Goal: Task Accomplishment & Management: Use online tool/utility

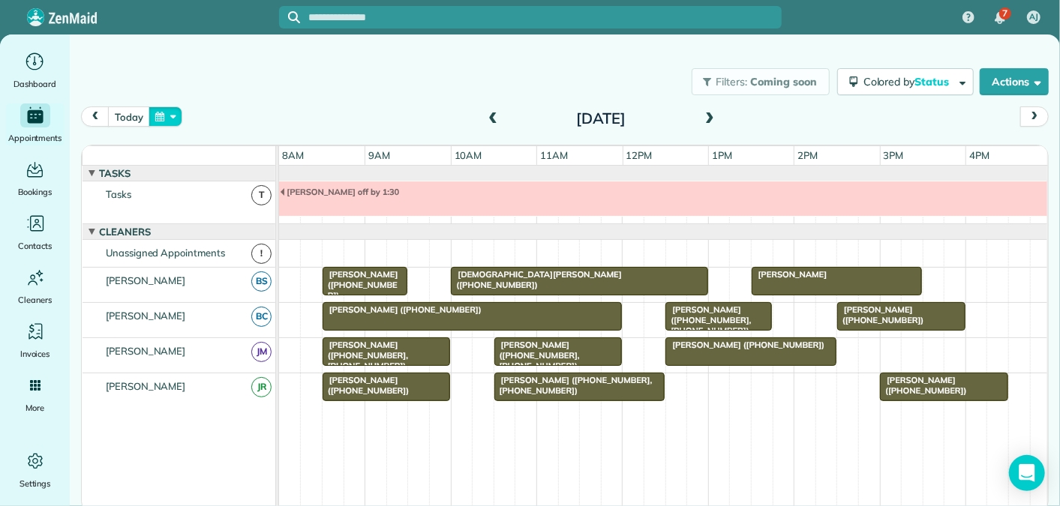
click at [158, 117] on button "button" at bounding box center [165, 116] width 34 height 20
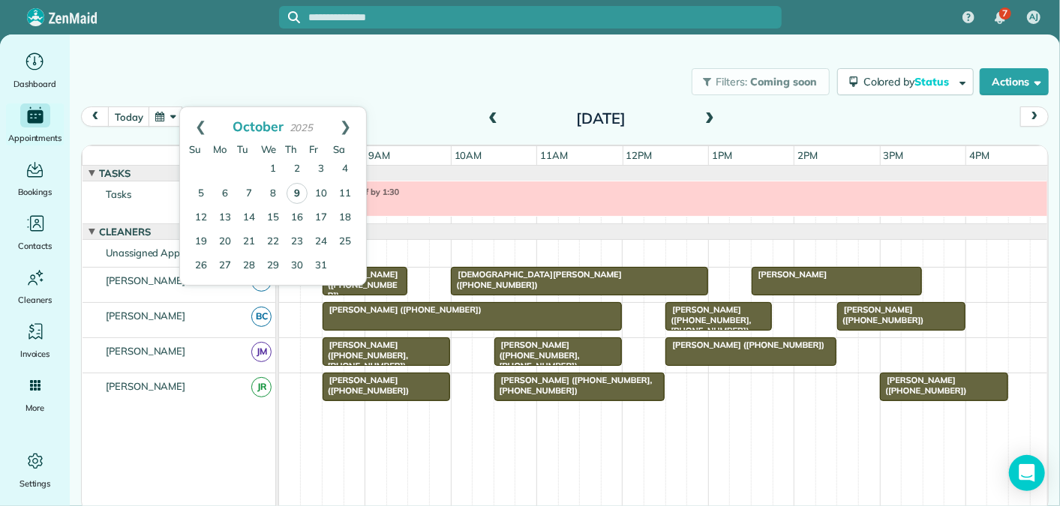
click at [301, 189] on link "9" at bounding box center [296, 193] width 21 height 21
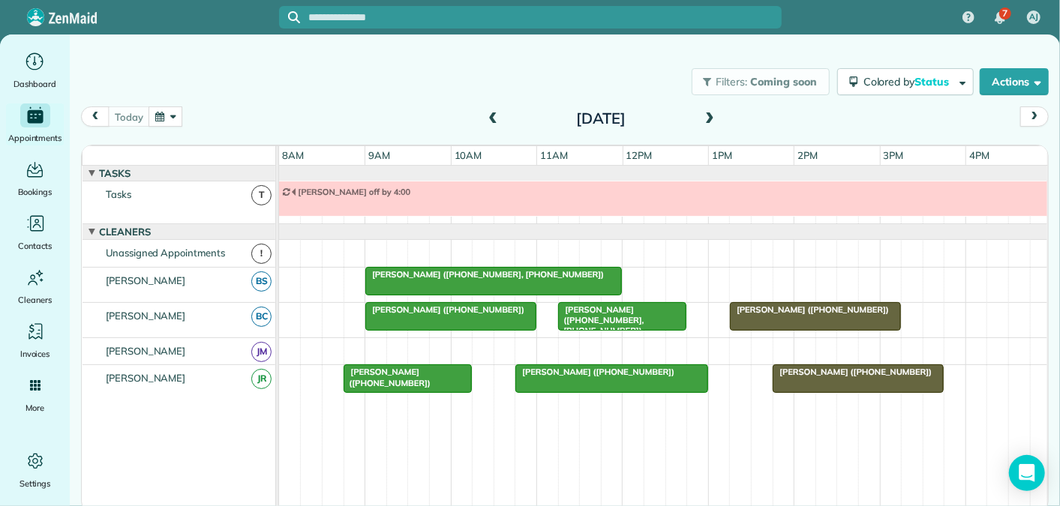
scroll to position [16, 0]
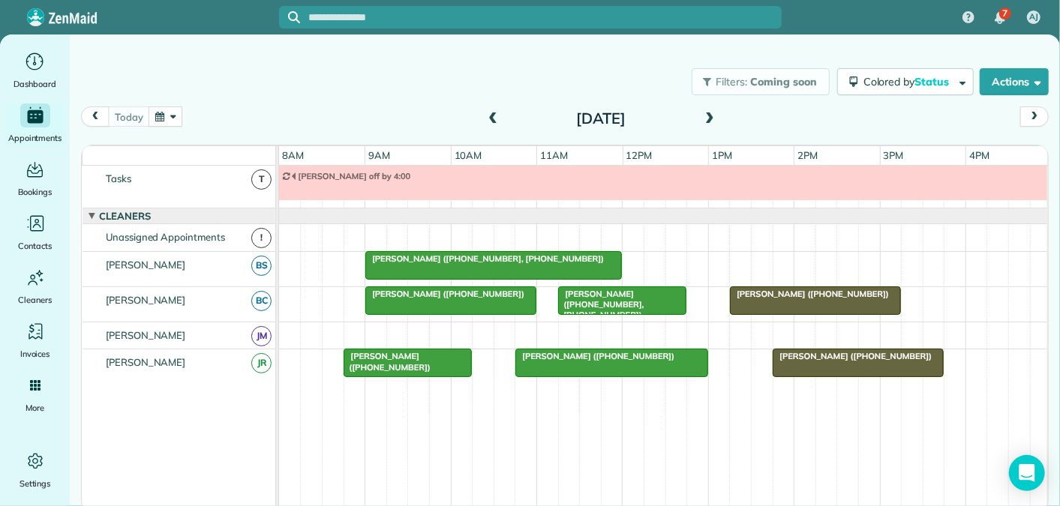
click at [707, 115] on span at bounding box center [709, 118] width 16 height 13
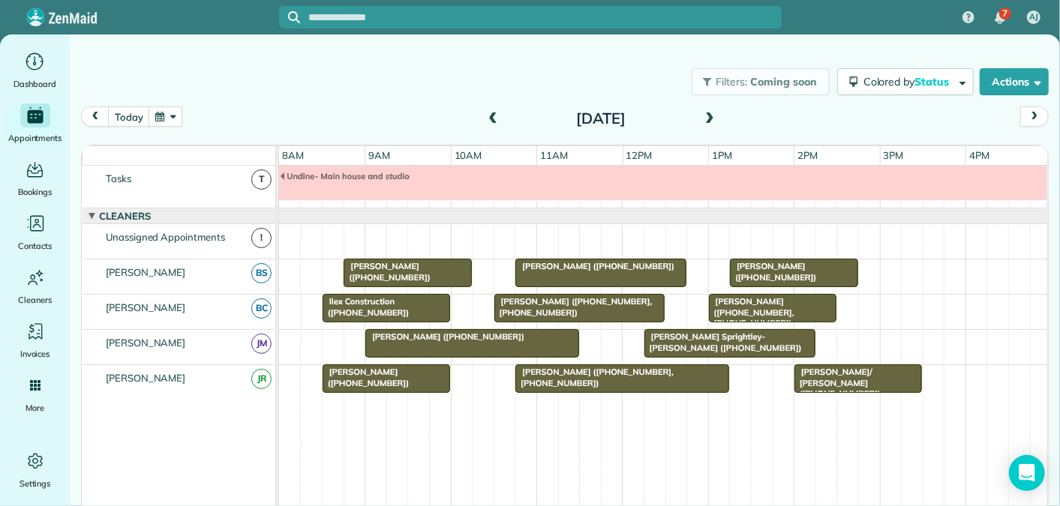
click at [707, 115] on span at bounding box center [709, 118] width 16 height 13
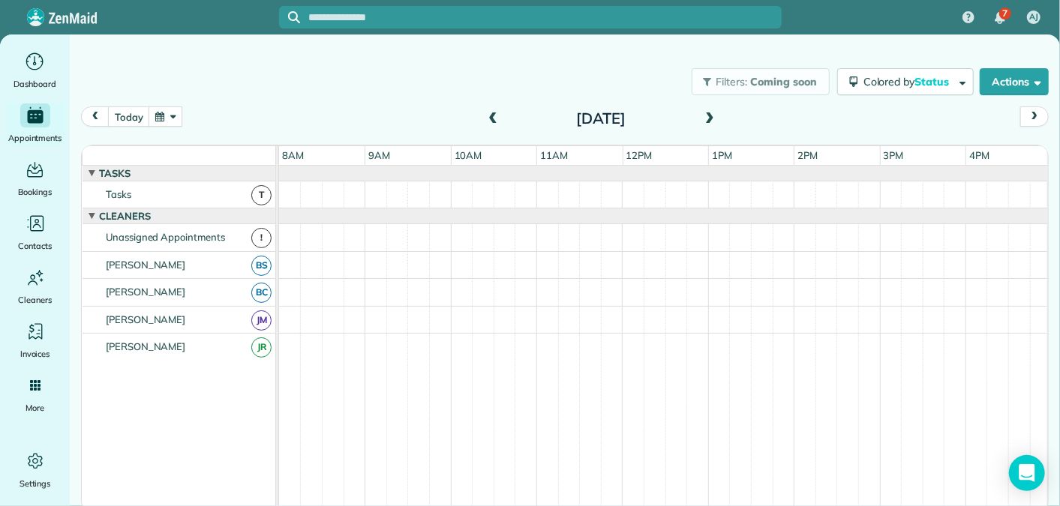
click at [490, 118] on span at bounding box center [492, 118] width 16 height 13
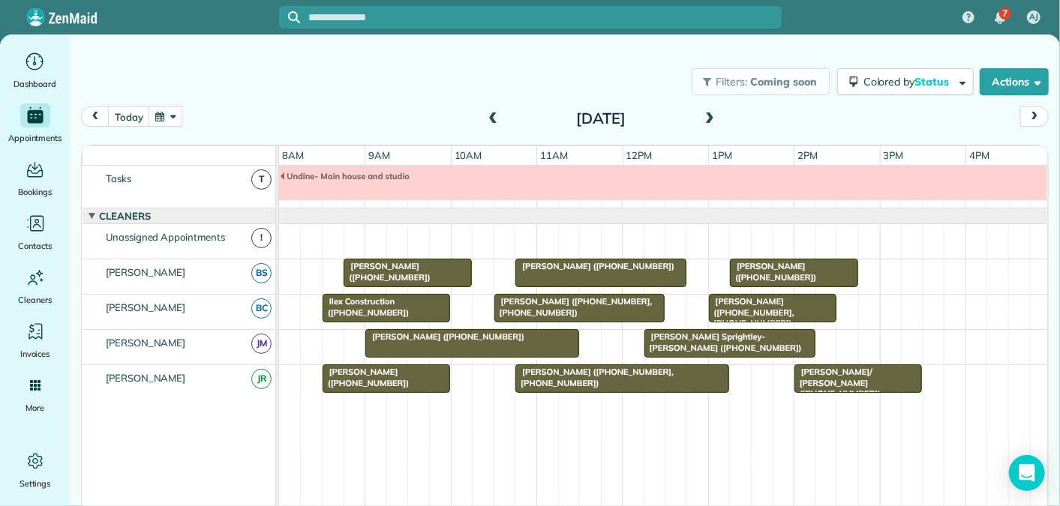
click at [707, 116] on span at bounding box center [709, 118] width 16 height 13
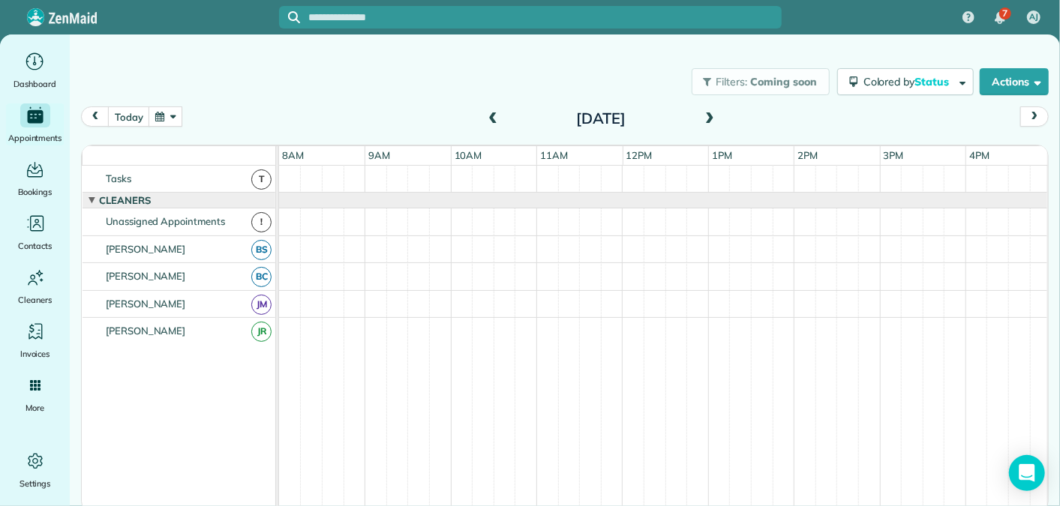
scroll to position [0, 0]
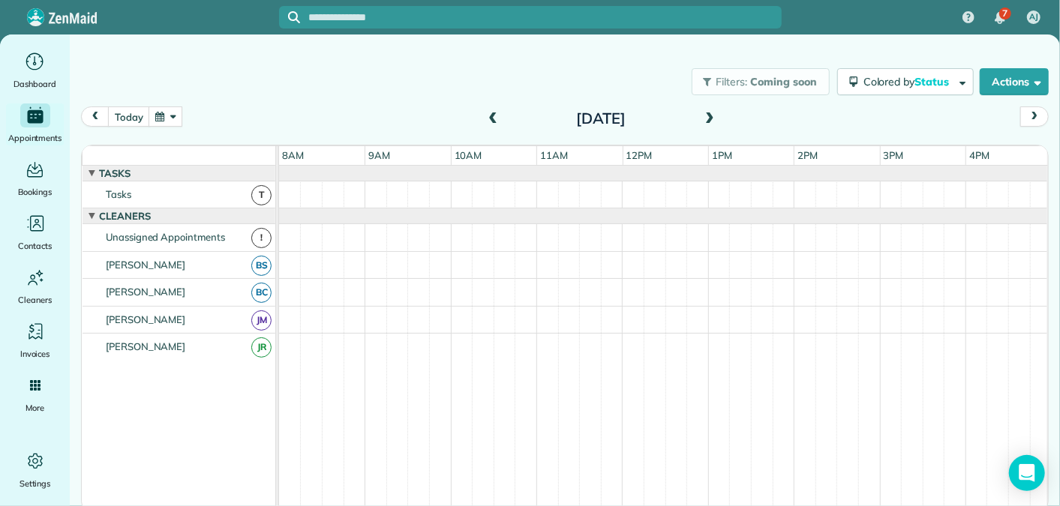
click at [707, 116] on span at bounding box center [709, 118] width 16 height 13
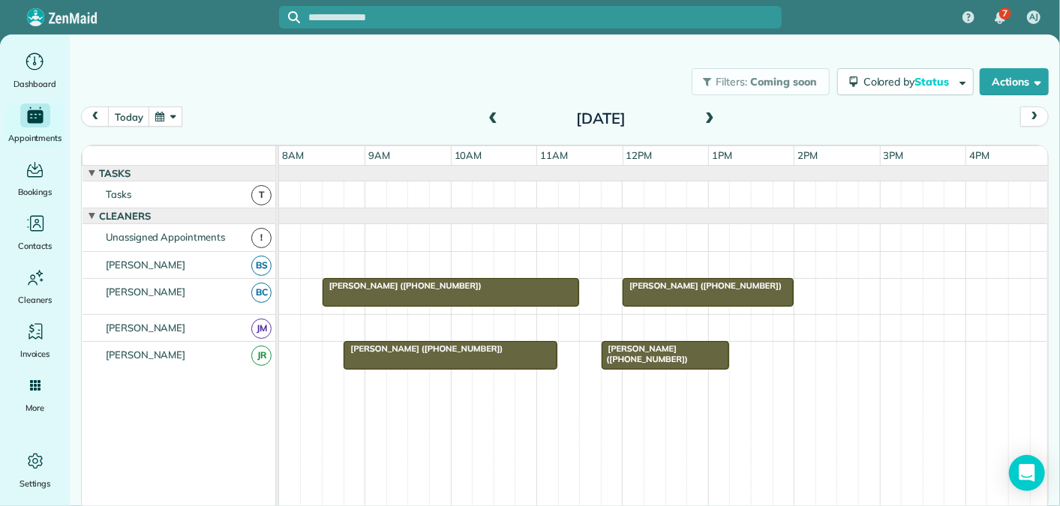
click at [710, 121] on span at bounding box center [709, 118] width 16 height 13
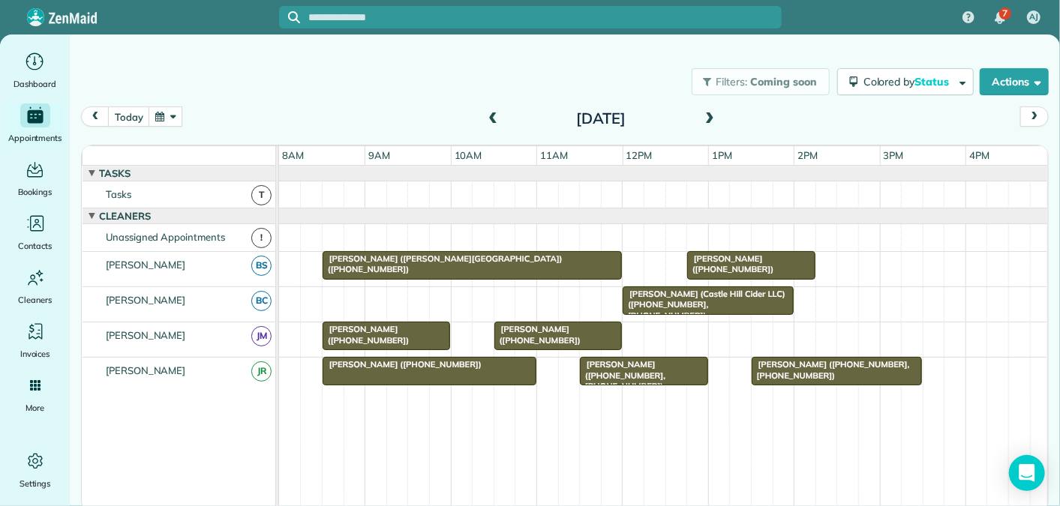
click at [710, 121] on span at bounding box center [709, 118] width 16 height 13
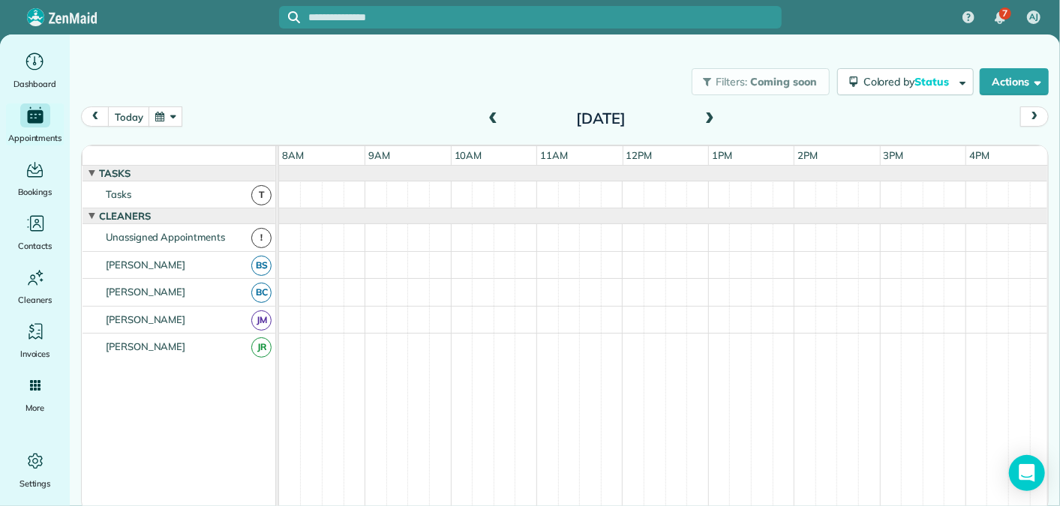
scroll to position [16, 0]
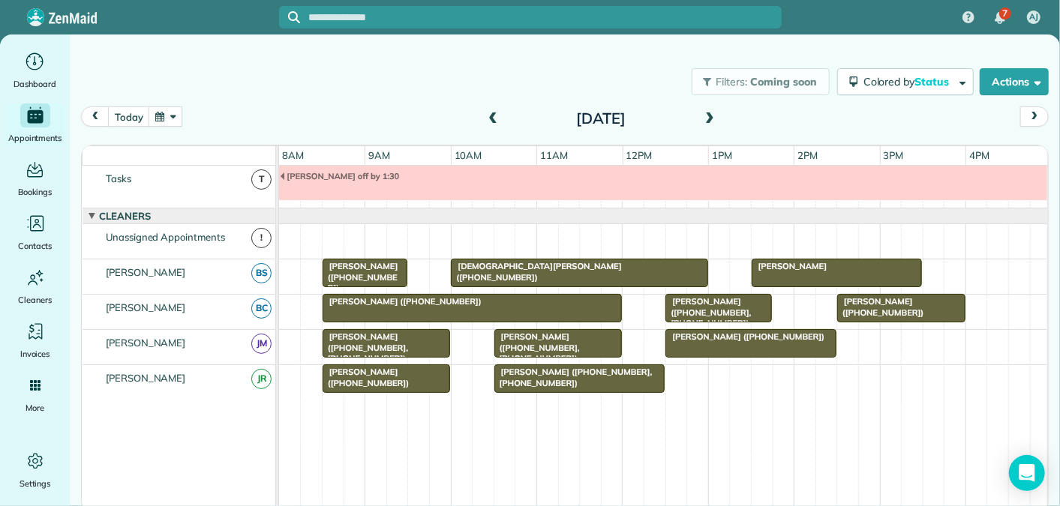
click at [710, 121] on span at bounding box center [709, 118] width 16 height 13
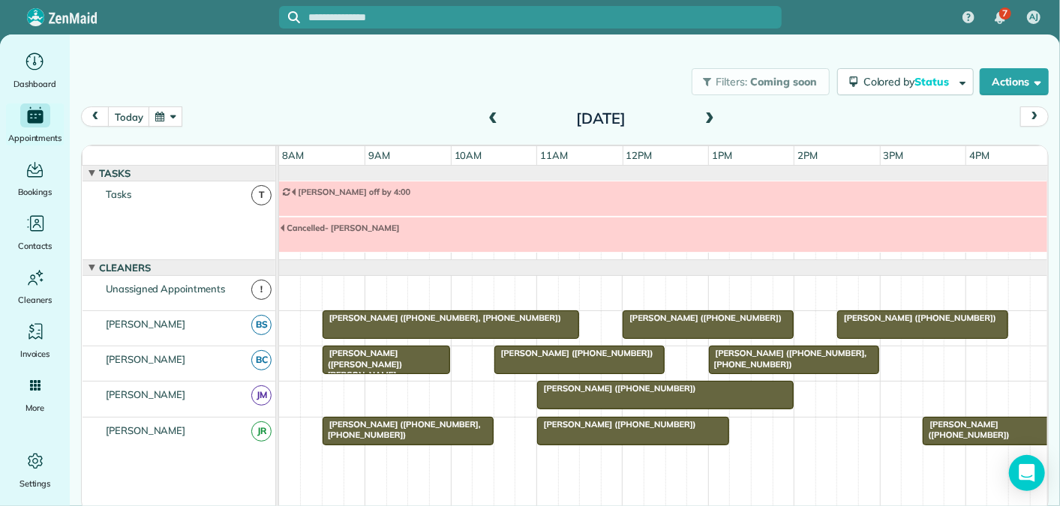
scroll to position [51, 0]
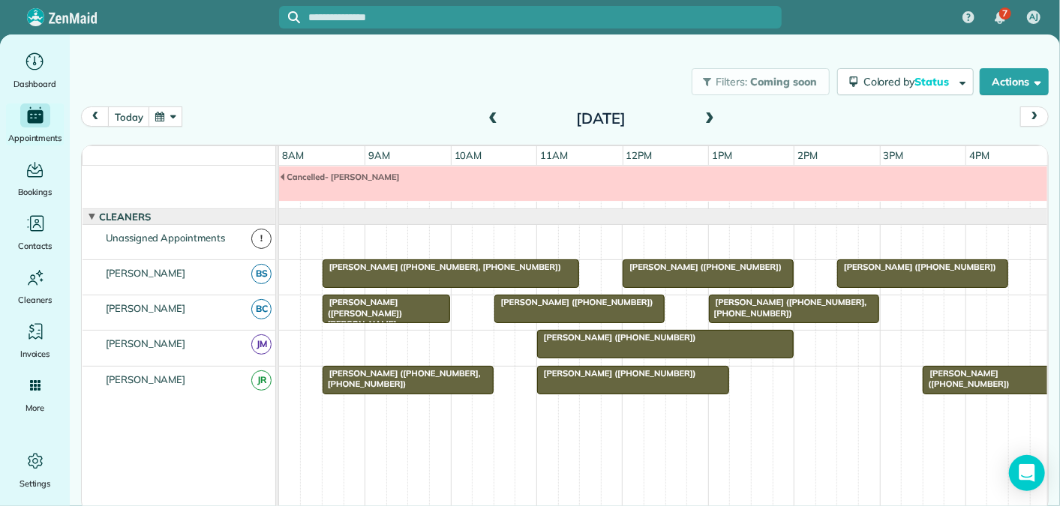
click at [710, 121] on span at bounding box center [709, 118] width 16 height 13
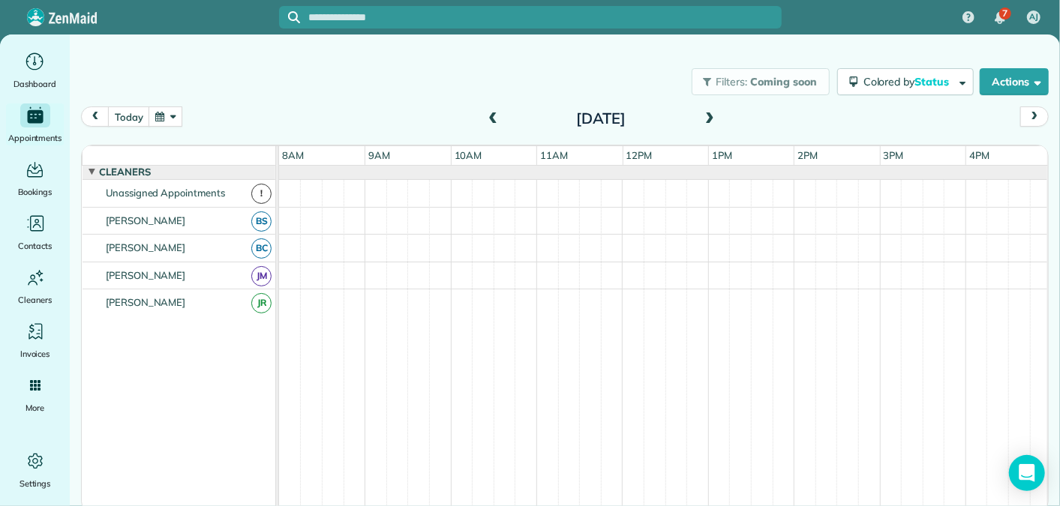
scroll to position [0, 0]
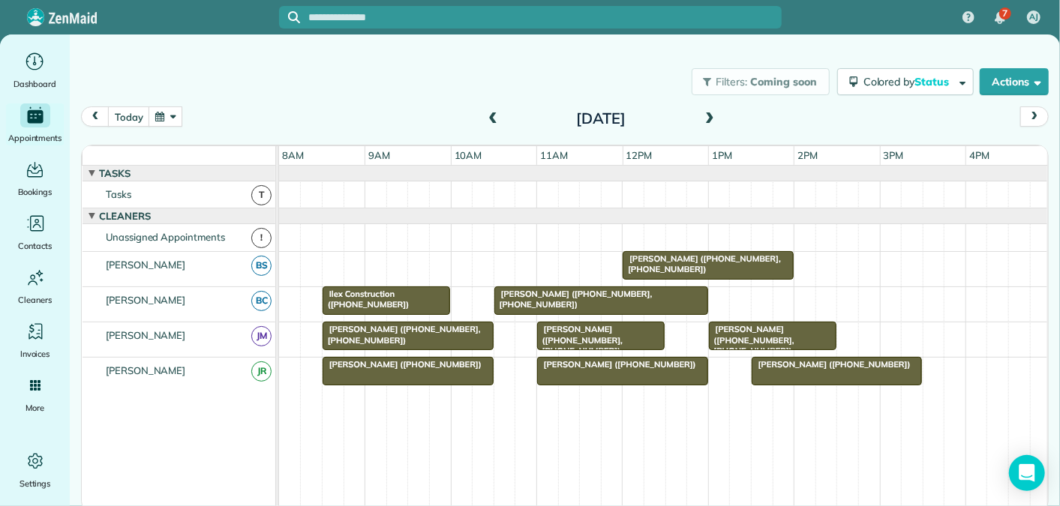
click at [710, 121] on span at bounding box center [709, 118] width 16 height 13
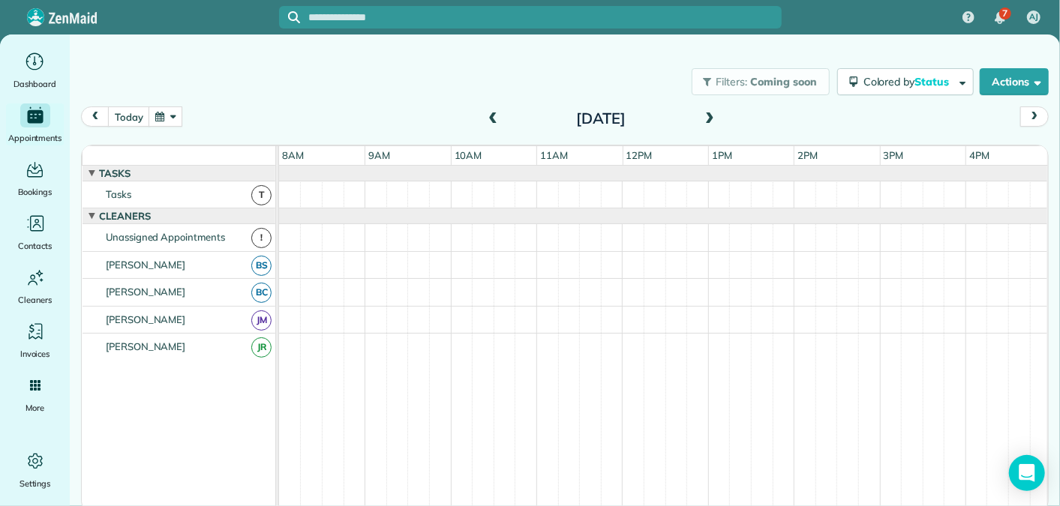
click at [710, 121] on span at bounding box center [709, 118] width 16 height 13
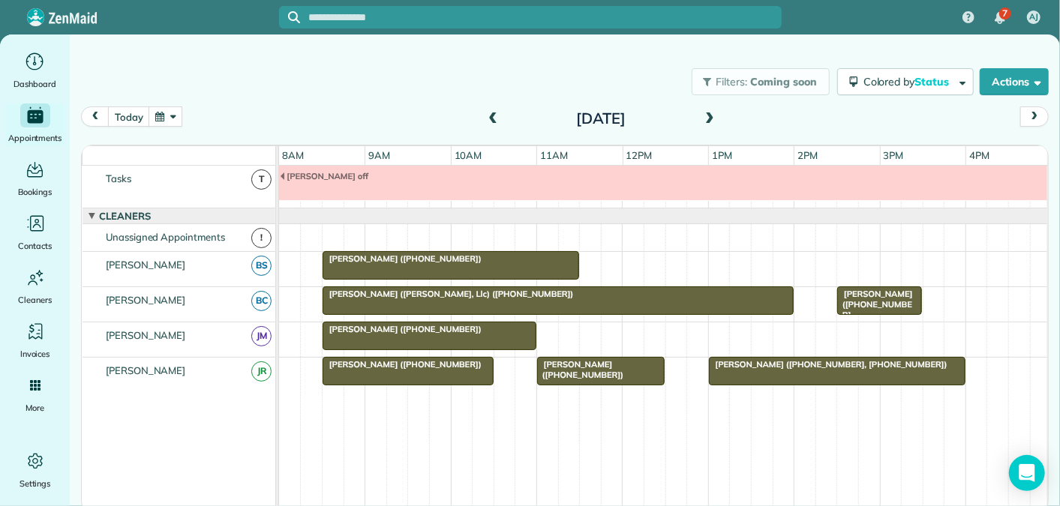
click at [710, 120] on span at bounding box center [709, 118] width 16 height 13
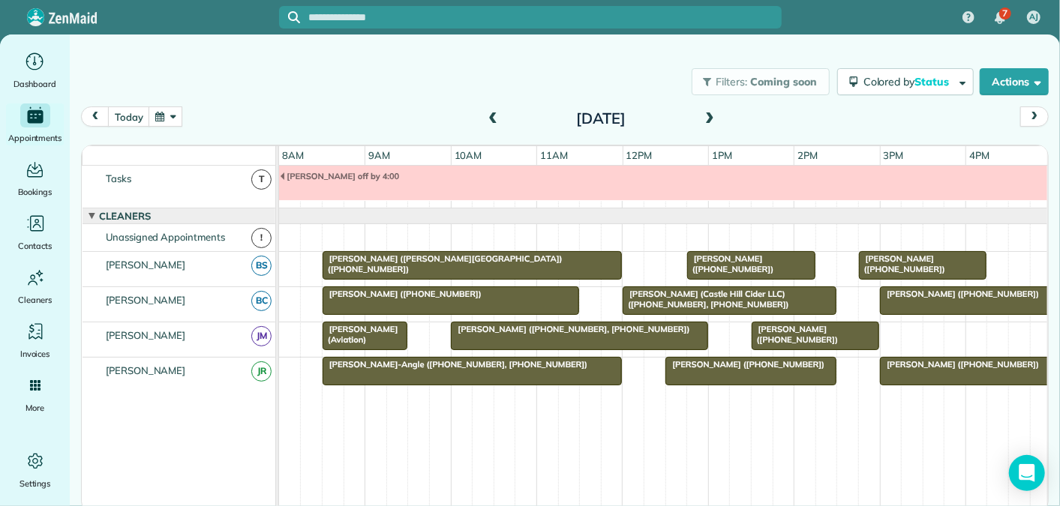
click at [710, 120] on span at bounding box center [709, 118] width 16 height 13
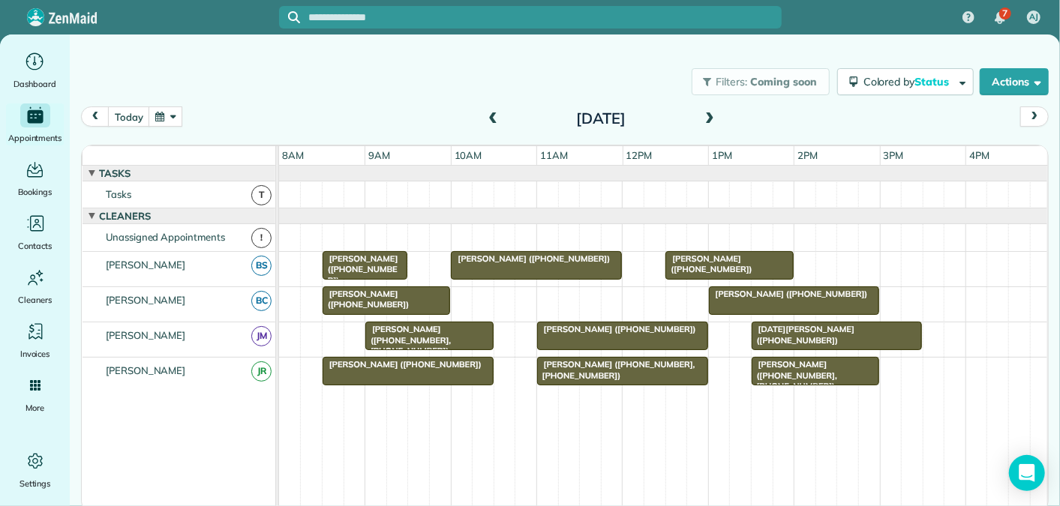
click at [710, 120] on span at bounding box center [709, 118] width 16 height 13
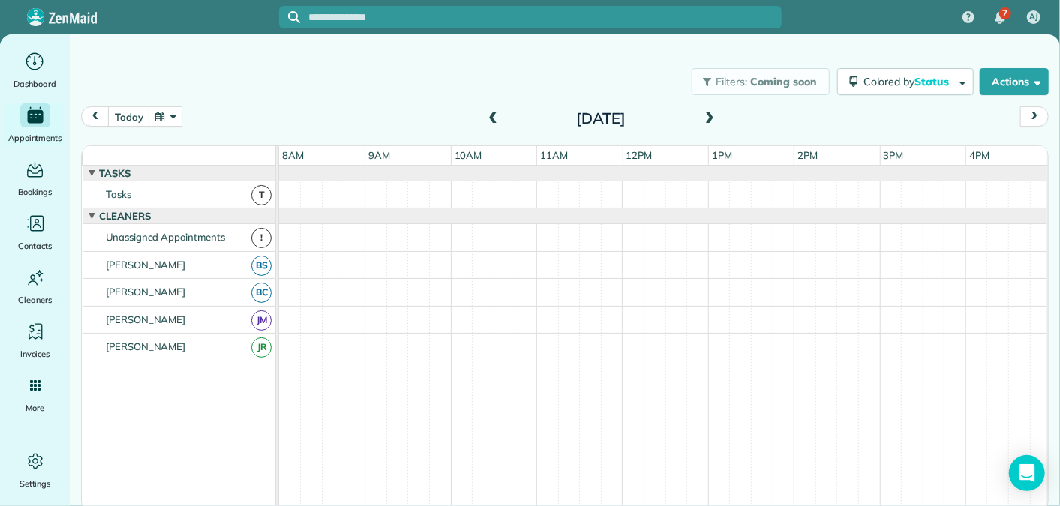
scroll to position [16, 0]
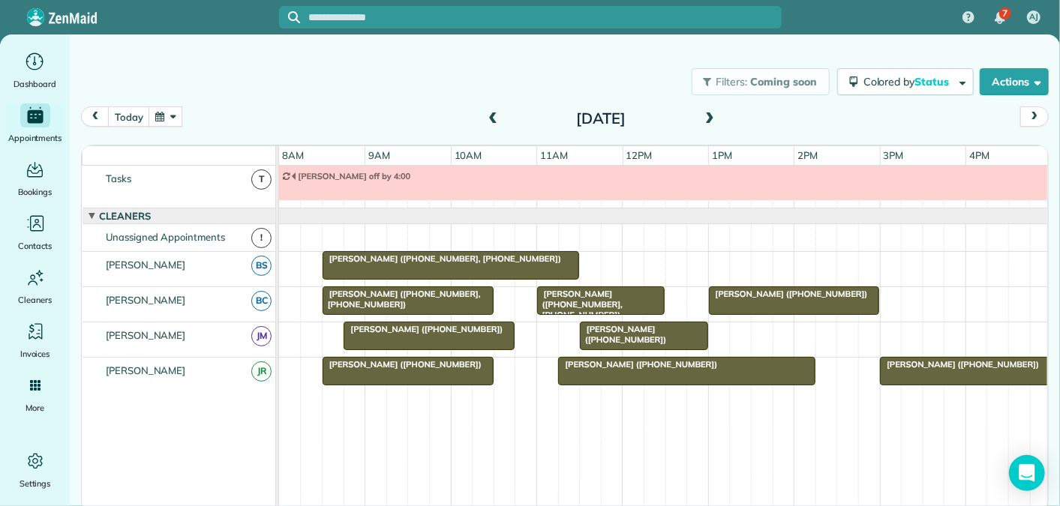
click at [710, 120] on span at bounding box center [709, 118] width 16 height 13
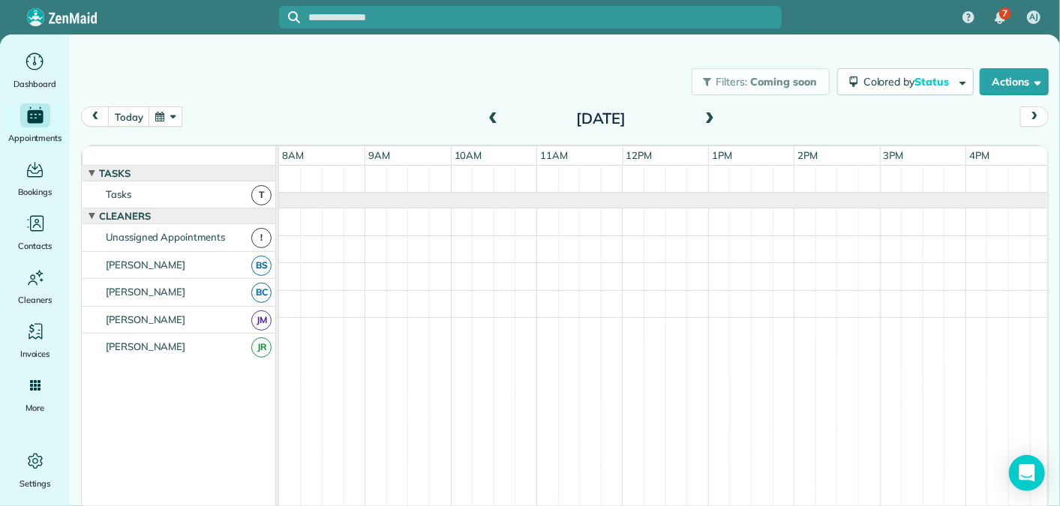
scroll to position [0, 0]
